Goal: Information Seeking & Learning: Learn about a topic

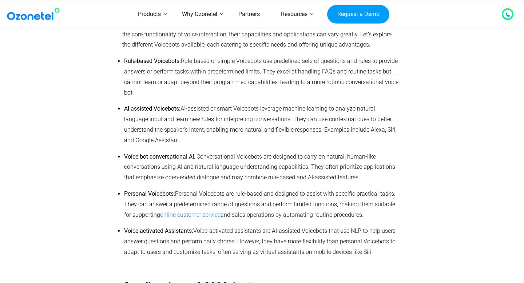
scroll to position [2361, 0]
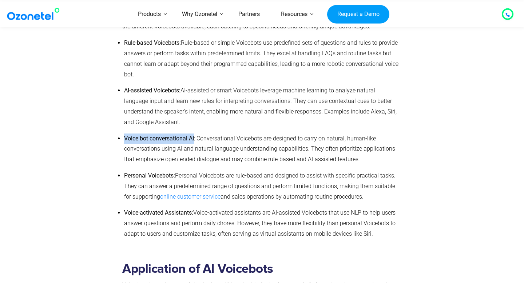
drag, startPoint x: 195, startPoint y: 144, endPoint x: 119, endPoint y: 147, distance: 76.1
click at [124, 147] on li "Voice bot conversational AI : Conversational Voicebots are designed to carry on…" at bounding box center [261, 149] width 274 height 31
copy b "Voice bot conversational AI"
click at [216, 163] on span ": Conversational Voicebots are designed to carry on natural, human-like convers…" at bounding box center [259, 149] width 271 height 28
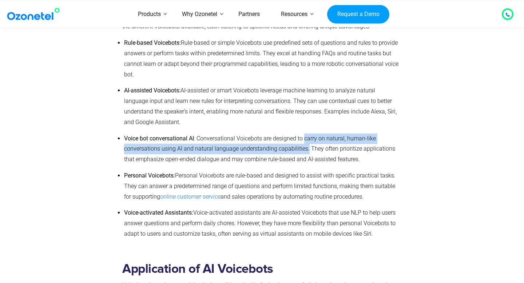
drag, startPoint x: 305, startPoint y: 144, endPoint x: 306, endPoint y: 153, distance: 8.5
click at [306, 153] on span ": Conversational Voicebots are designed to carry on natural, human-like convers…" at bounding box center [259, 149] width 271 height 28
copy span "carry on natural, human-like conversations using AI and natural language unders…"
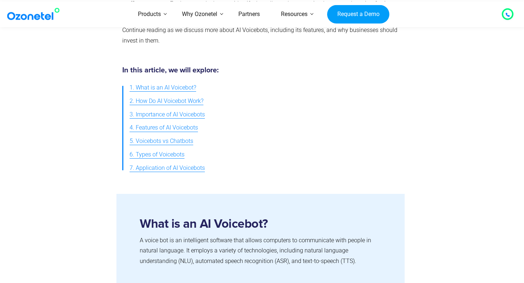
scroll to position [0, 0]
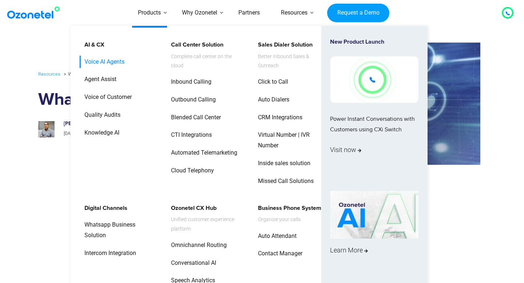
click at [108, 62] on link "Voice AI Agents" at bounding box center [103, 62] width 46 height 13
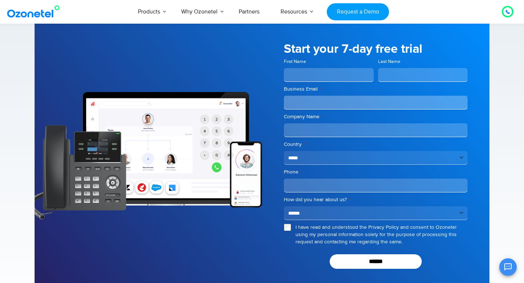
scroll to position [997, 0]
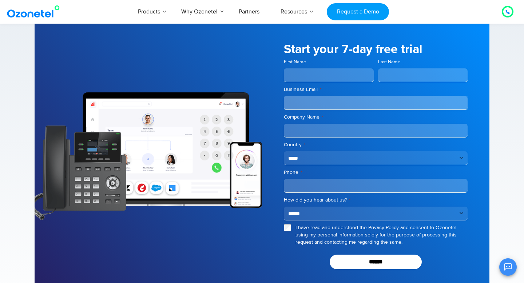
click at [245, 161] on img at bounding box center [148, 156] width 227 height 128
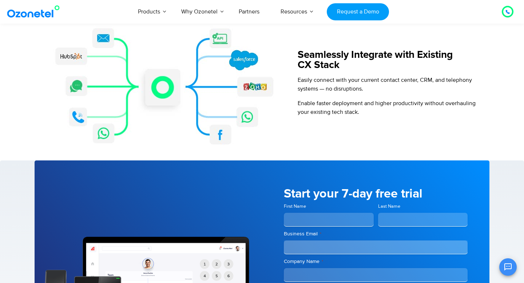
scroll to position [785, 0]
